Goal: Information Seeking & Learning: Find specific fact

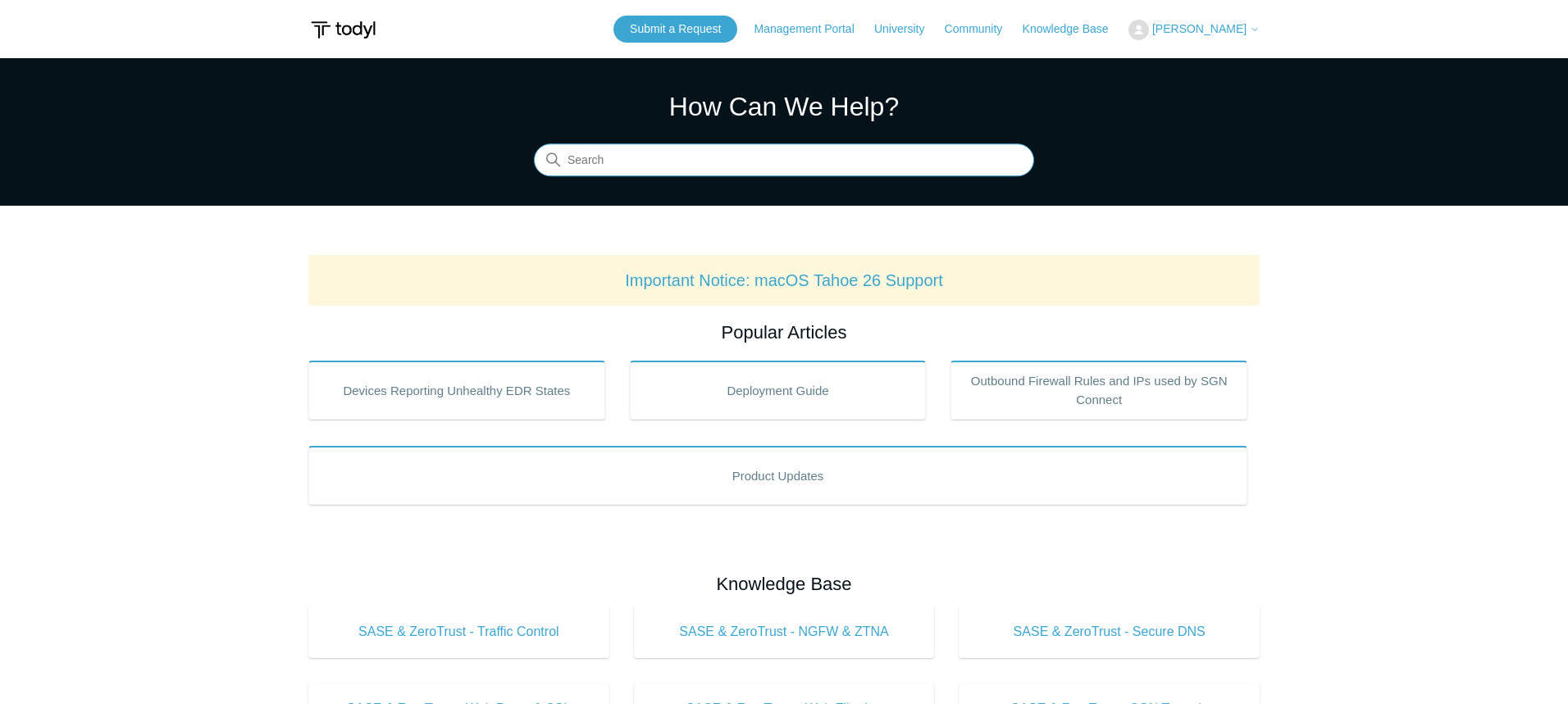
click at [637, 165] on input "Search" at bounding box center [784, 161] width 500 height 33
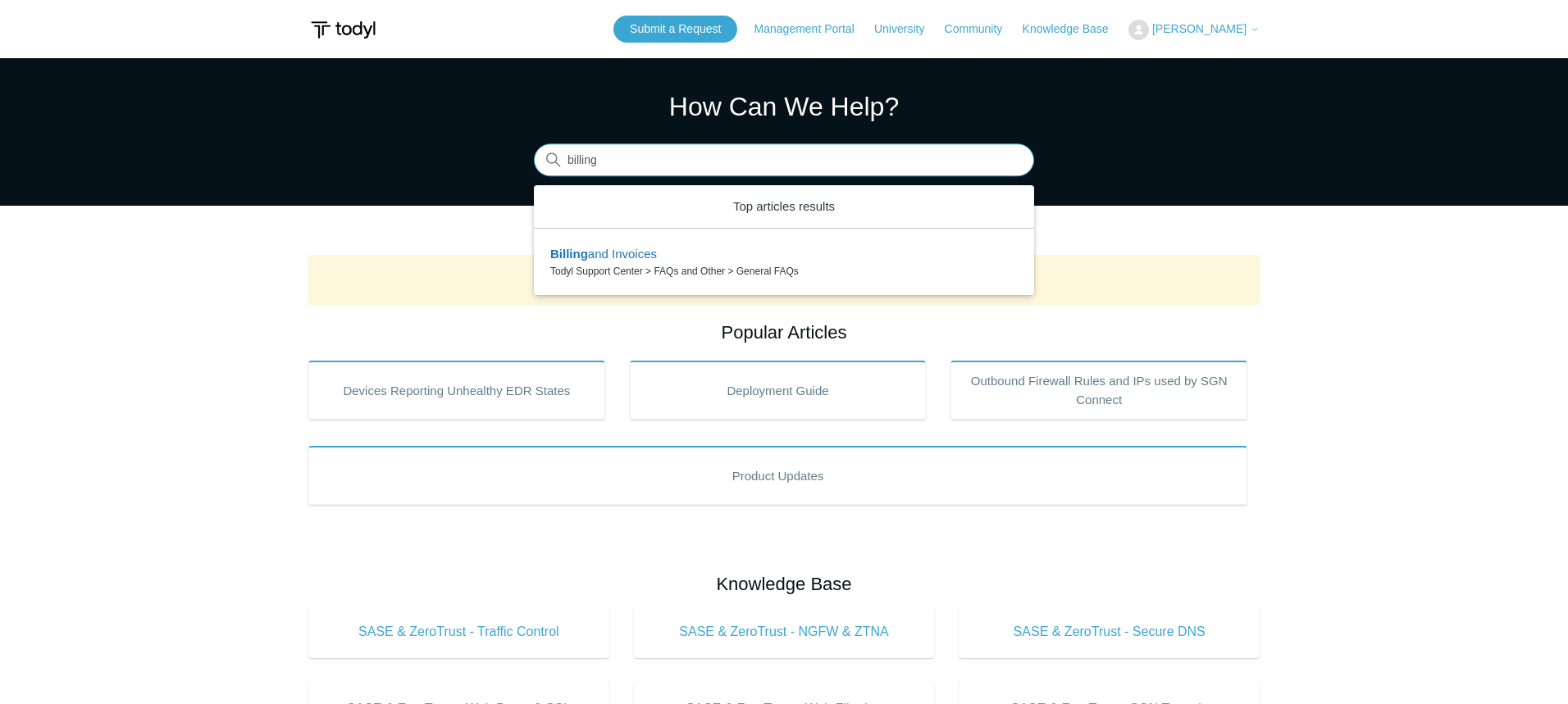
type input "billing"
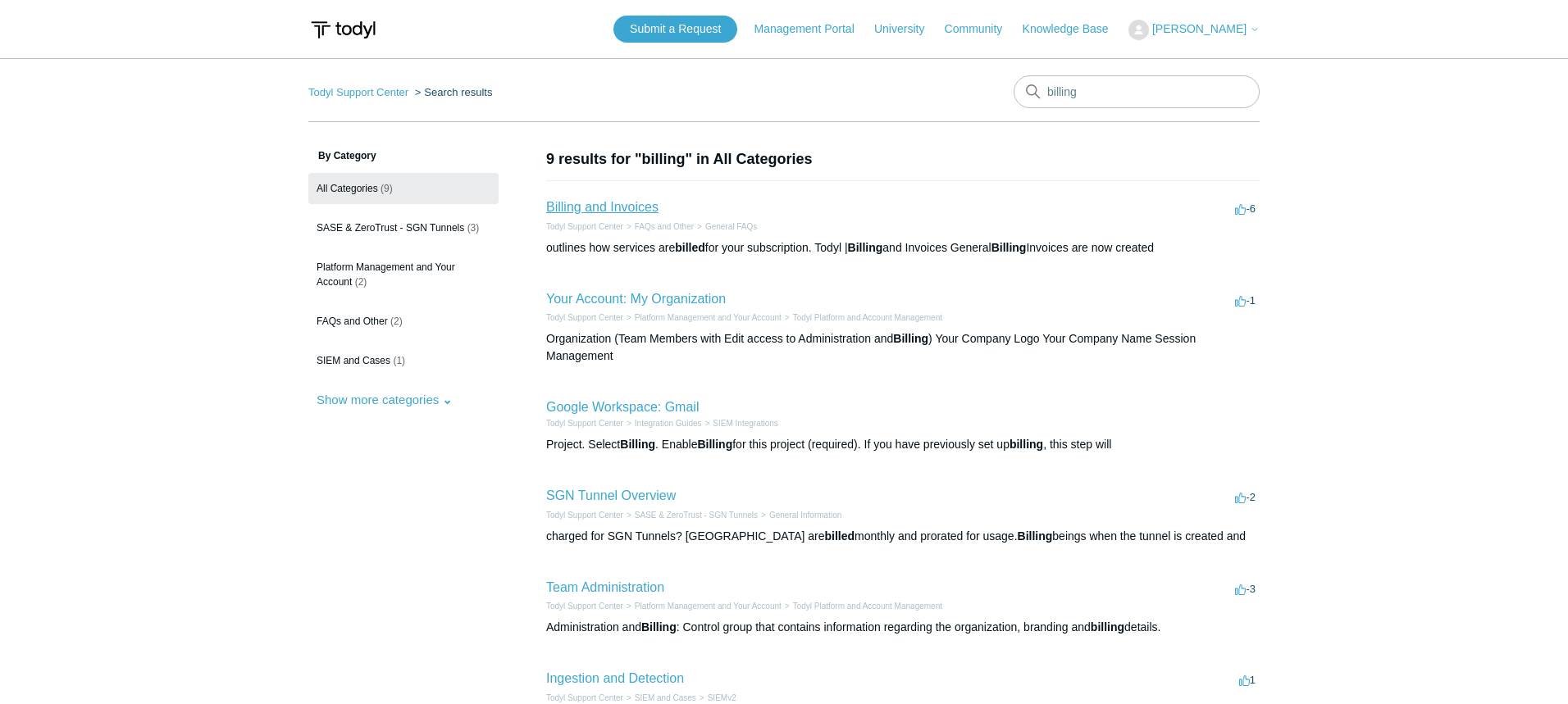
click at [608, 205] on link "Billing and Invoices" at bounding box center [602, 207] width 113 height 14
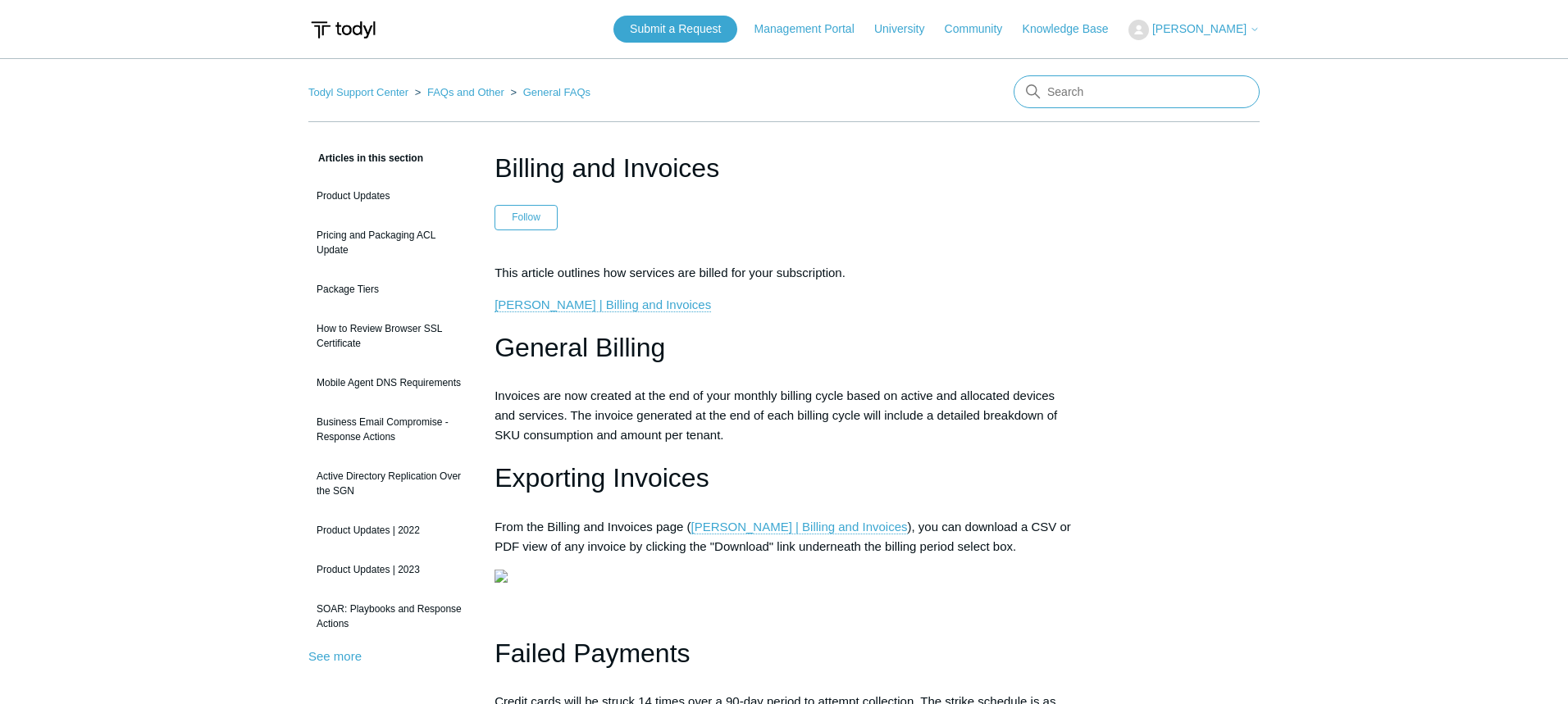
click at [1103, 91] on input "Search" at bounding box center [1136, 91] width 246 height 33
type input "where is the billing"
